Goal: Task Accomplishment & Management: Use online tool/utility

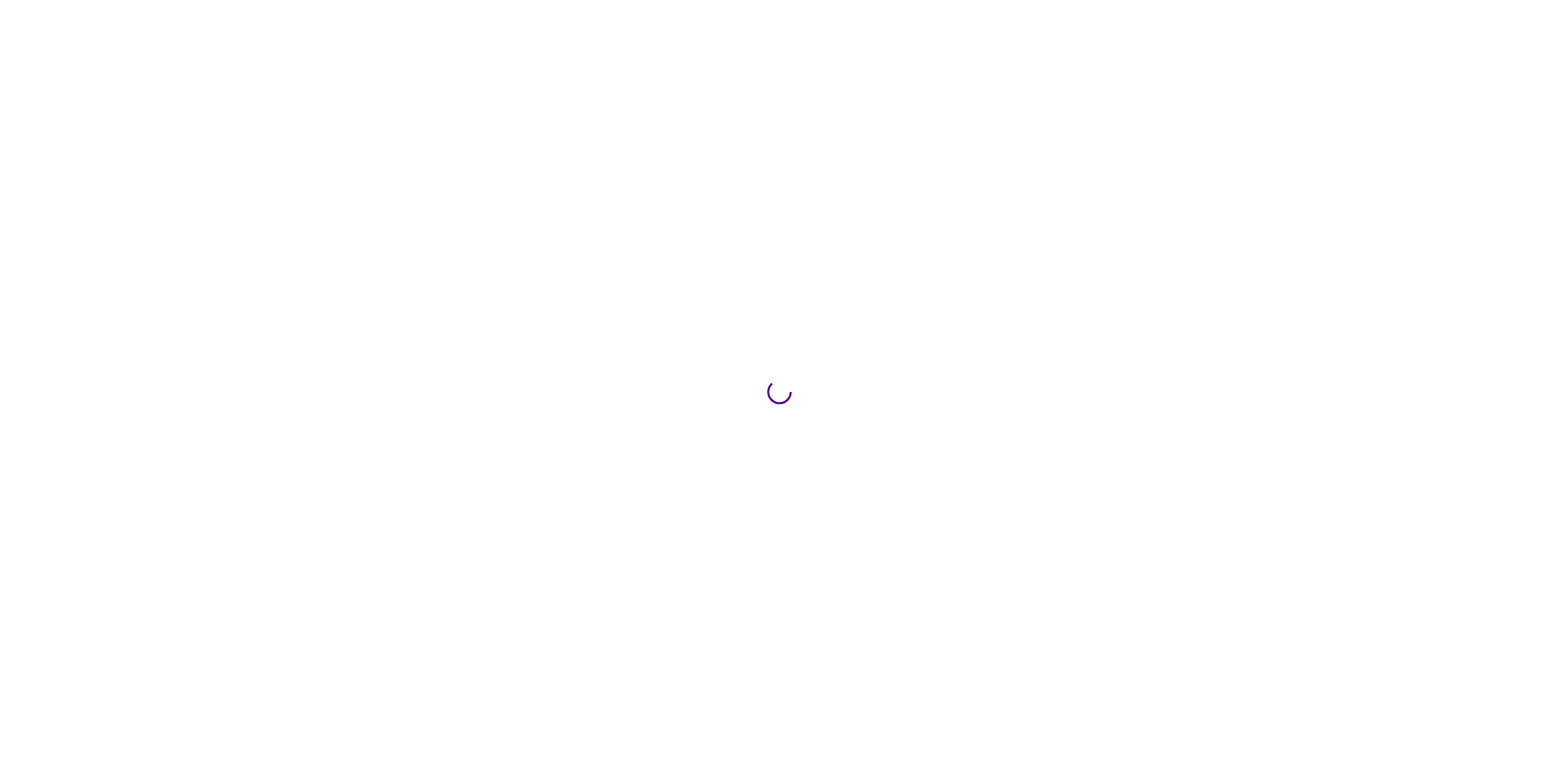
click at [433, 423] on div at bounding box center [780, 392] width 1559 height 784
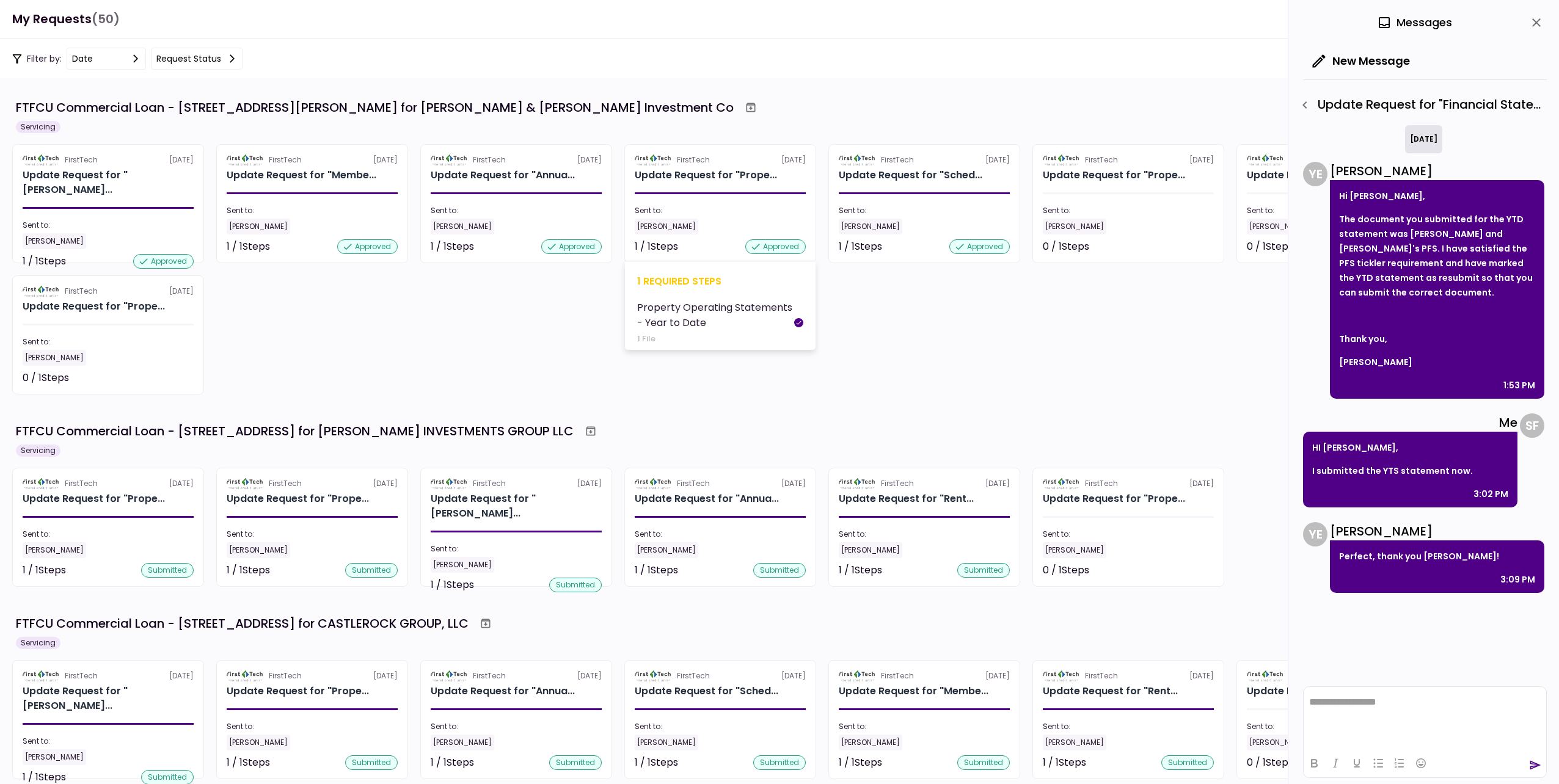
click at [744, 213] on div "Sent to:" at bounding box center [720, 210] width 171 height 11
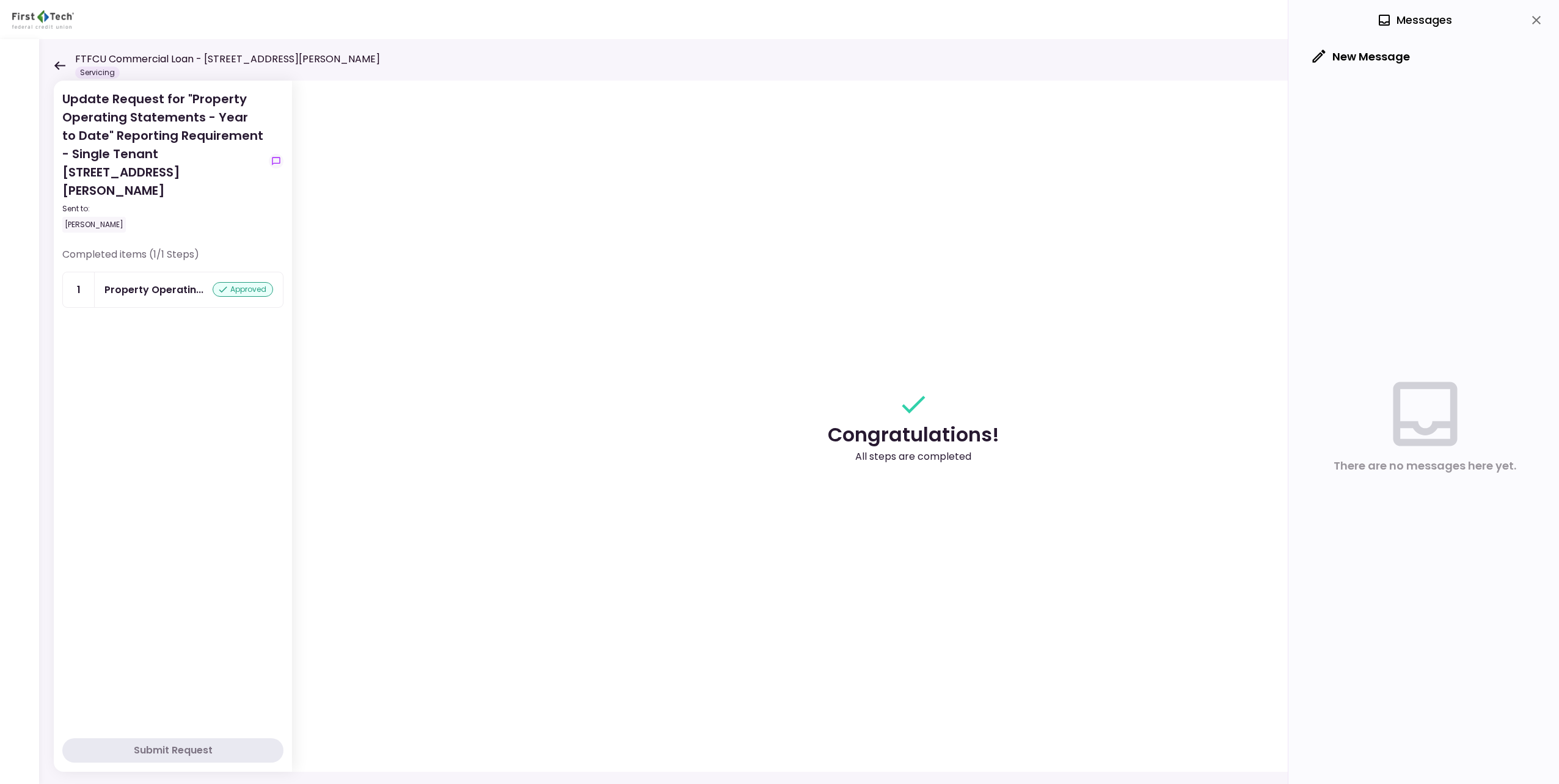
click at [62, 64] on icon at bounding box center [59, 65] width 11 height 9
